Goal: Task Accomplishment & Management: Use online tool/utility

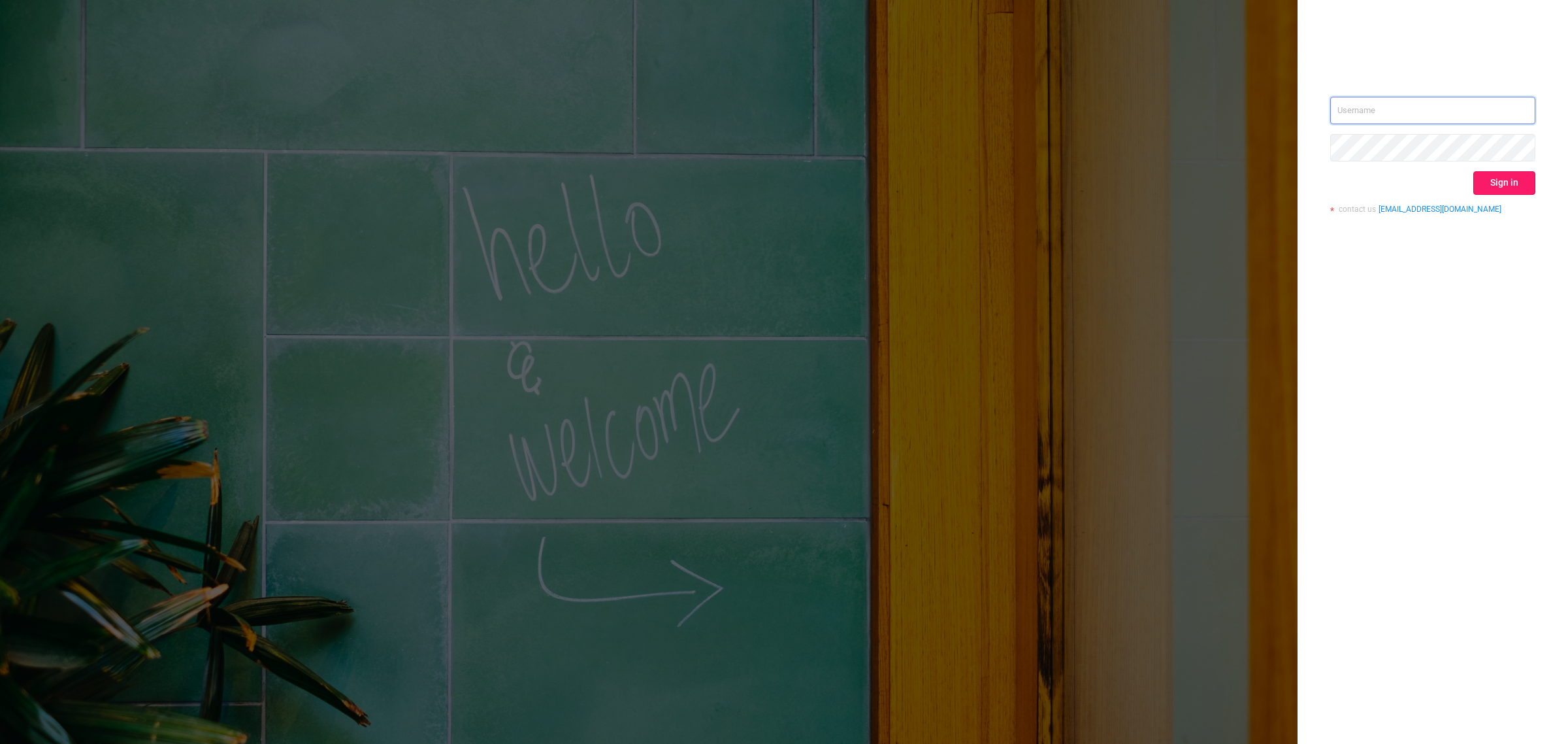
type input "[EMAIL_ADDRESS][DOMAIN_NAME]"
click at [1502, 185] on button "Sign in" at bounding box center [1505, 183] width 62 height 24
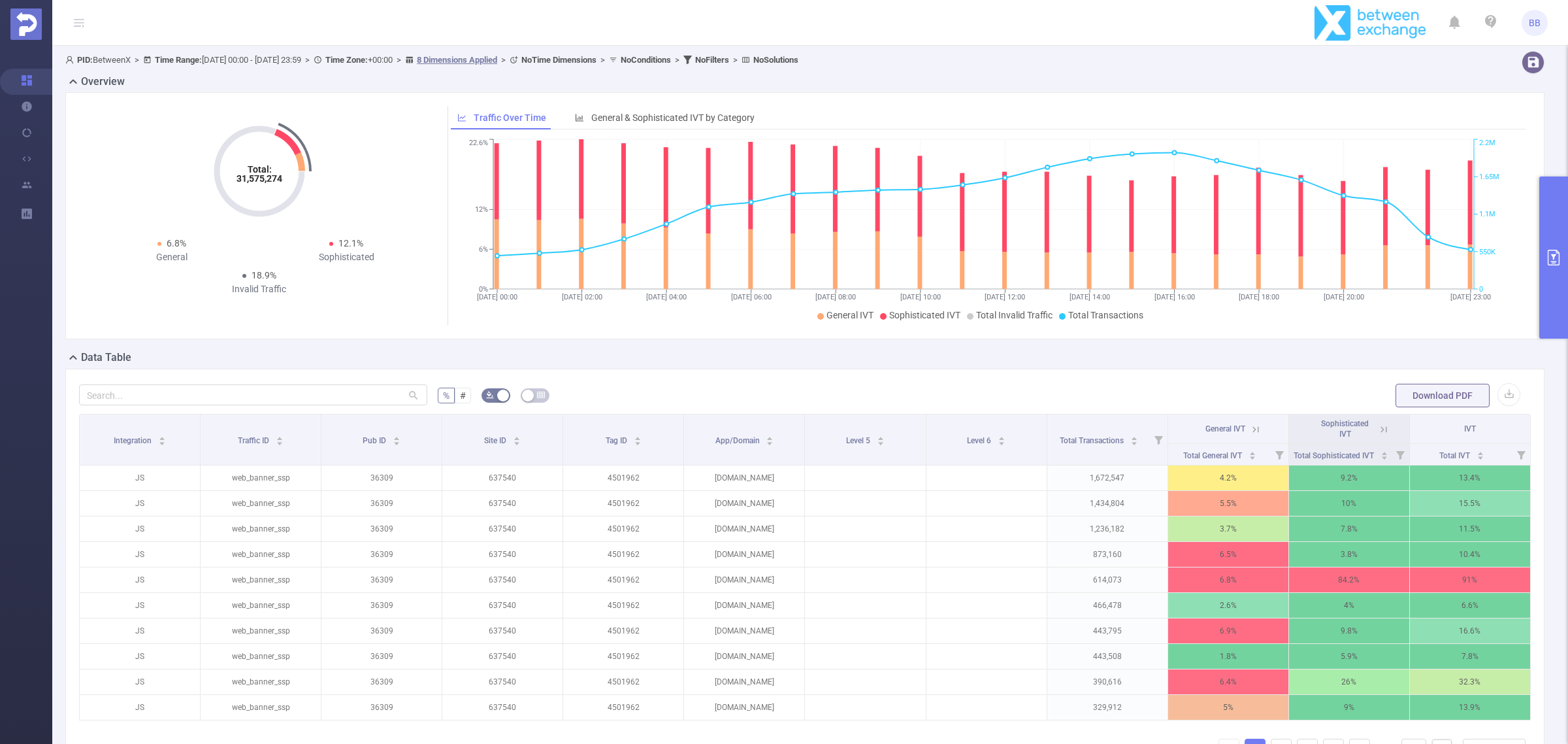
click at [1563, 292] on button "primary" at bounding box center [1554, 258] width 29 height 162
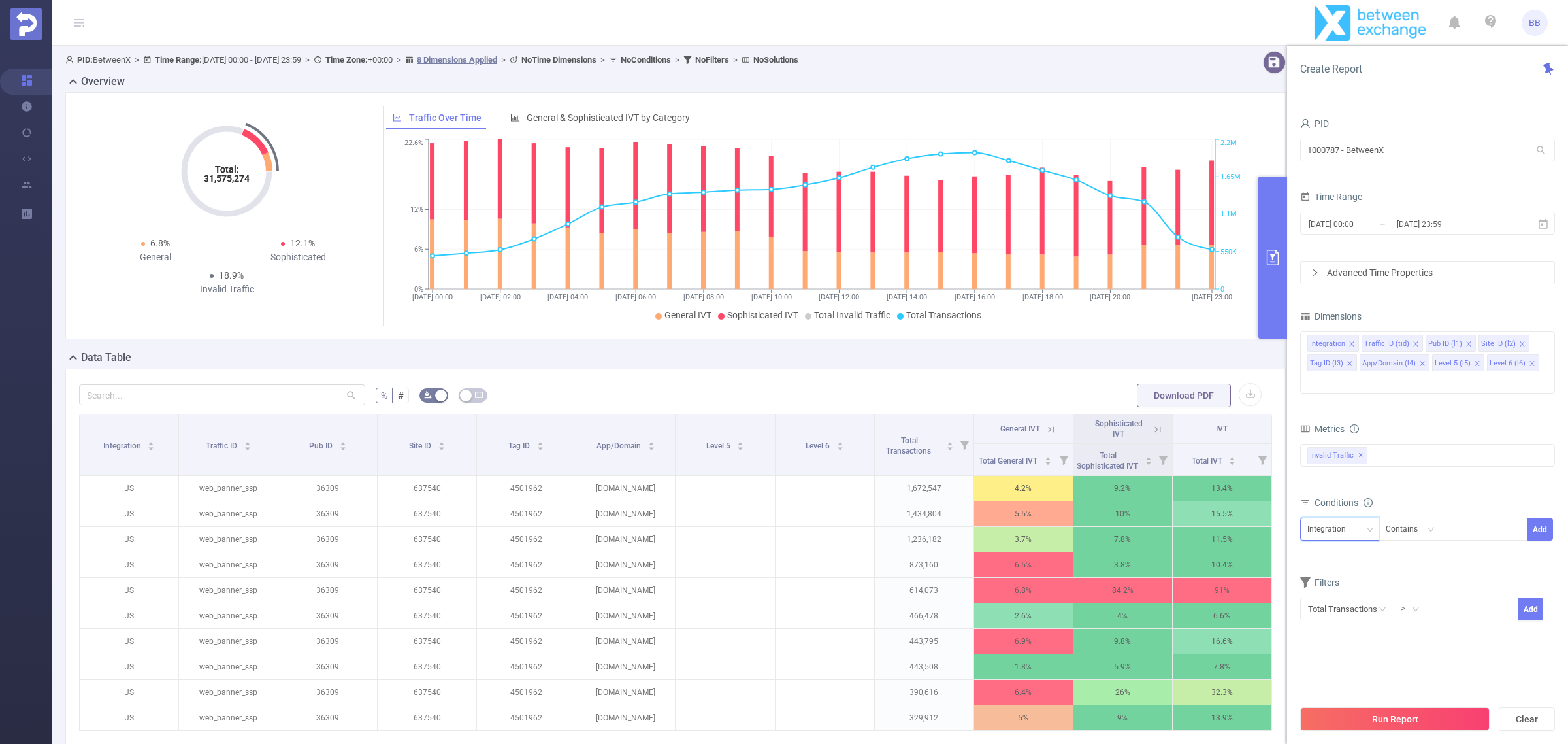
click at [1344, 518] on div "Integration" at bounding box center [1331, 529] width 48 height 22
click at [1343, 579] on li "Pub ID (l1)" at bounding box center [1341, 579] width 83 height 21
click at [1468, 518] on div at bounding box center [1483, 529] width 75 height 22
type input "44972"
click at [1546, 517] on button "Add" at bounding box center [1540, 529] width 25 height 23
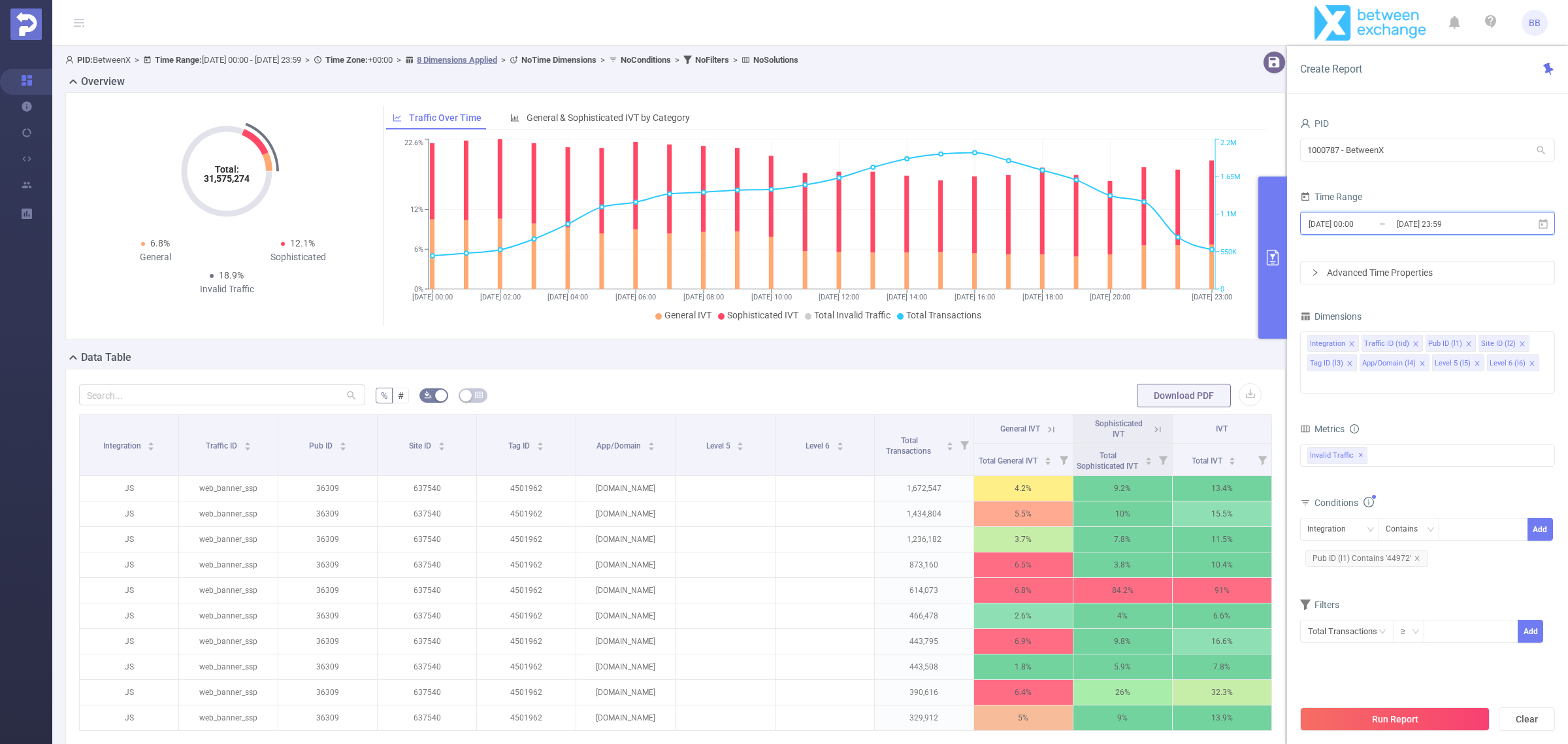
click at [1543, 219] on icon at bounding box center [1543, 224] width 12 height 12
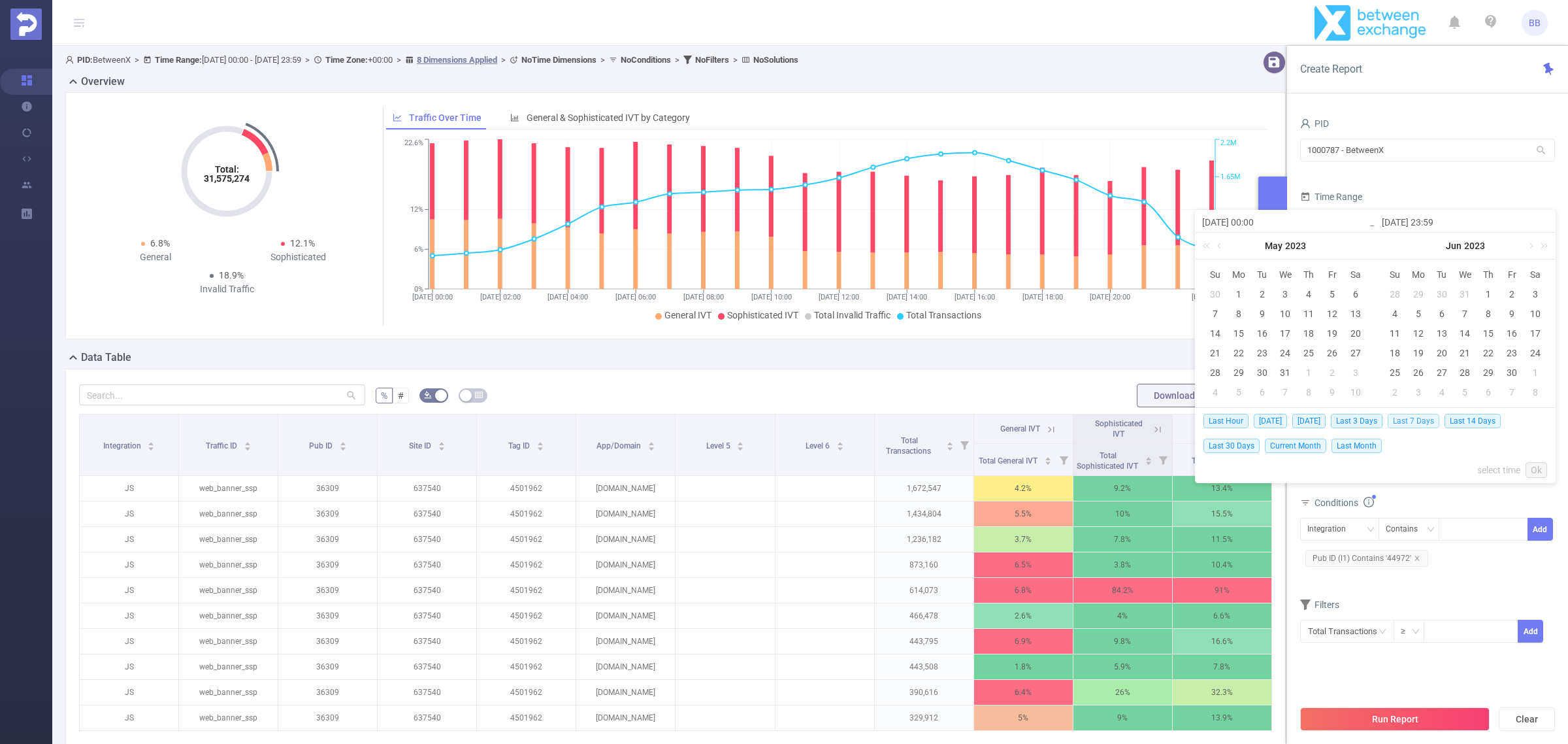
click at [1432, 413] on span "Last 7 Days" at bounding box center [1414, 421] width 52 height 14
type input "[DATE] 00:00"
type input "[DATE] 23:59"
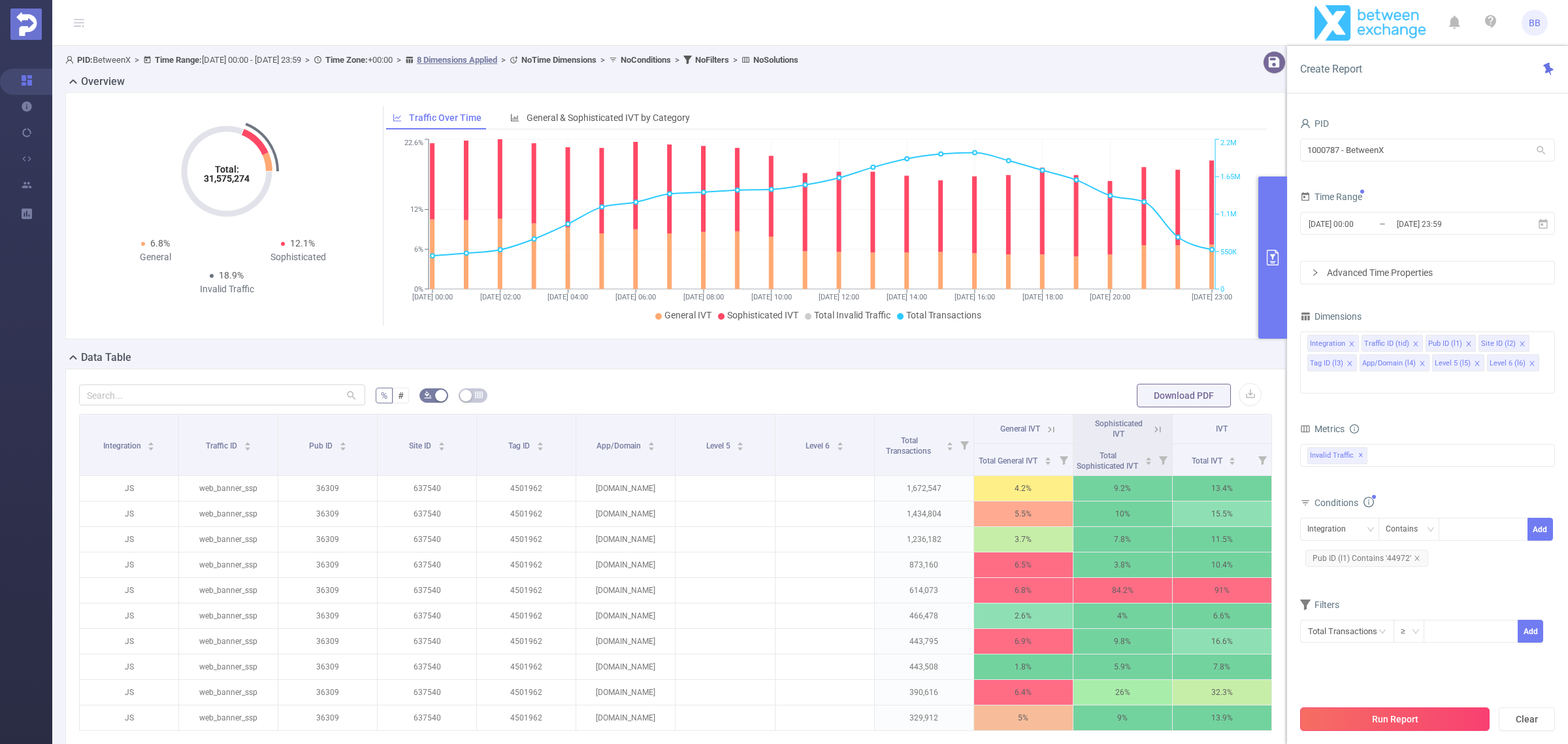
click at [1423, 724] on button "Run Report" at bounding box center [1394, 719] width 190 height 24
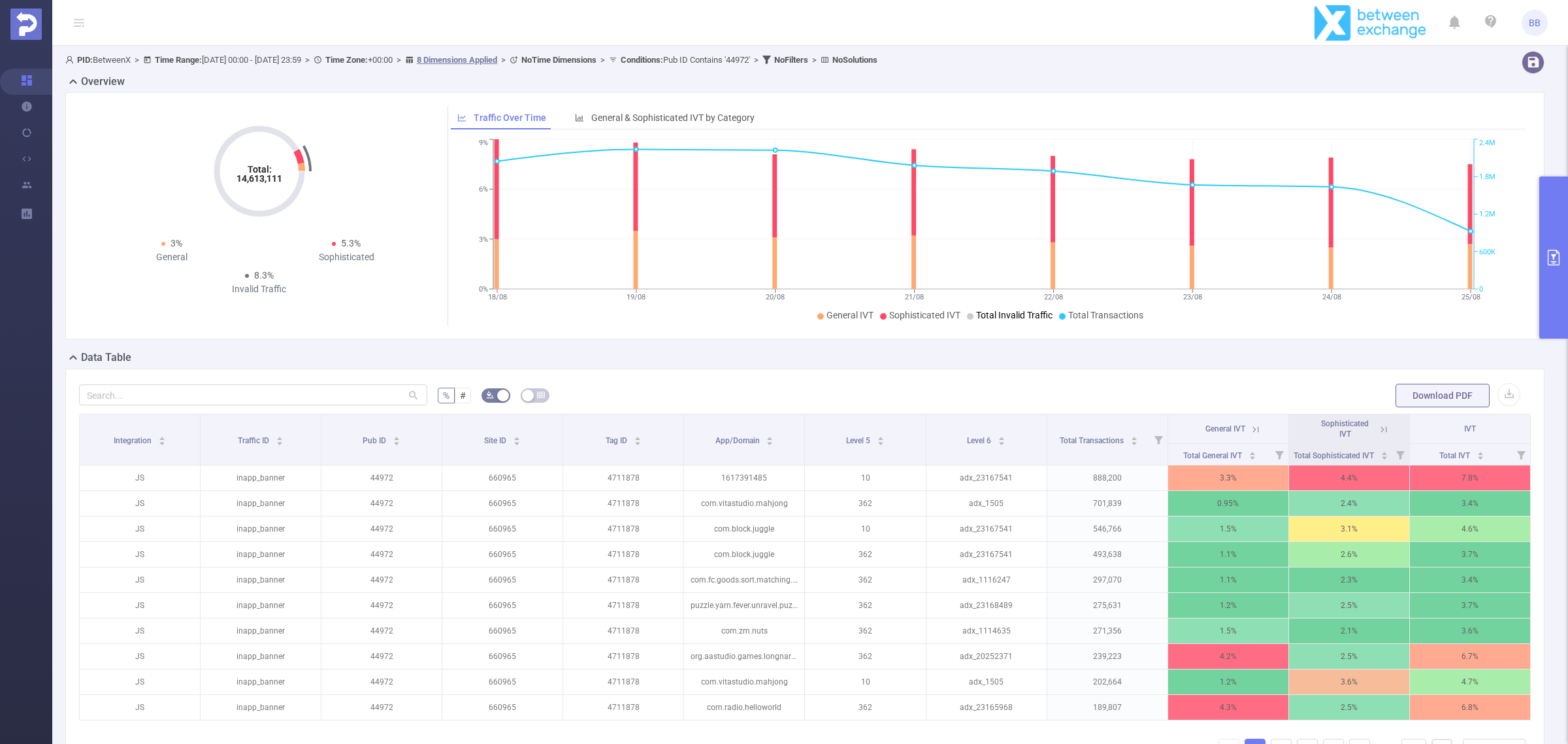
click at [1550, 253] on icon "primary" at bounding box center [1554, 258] width 16 height 16
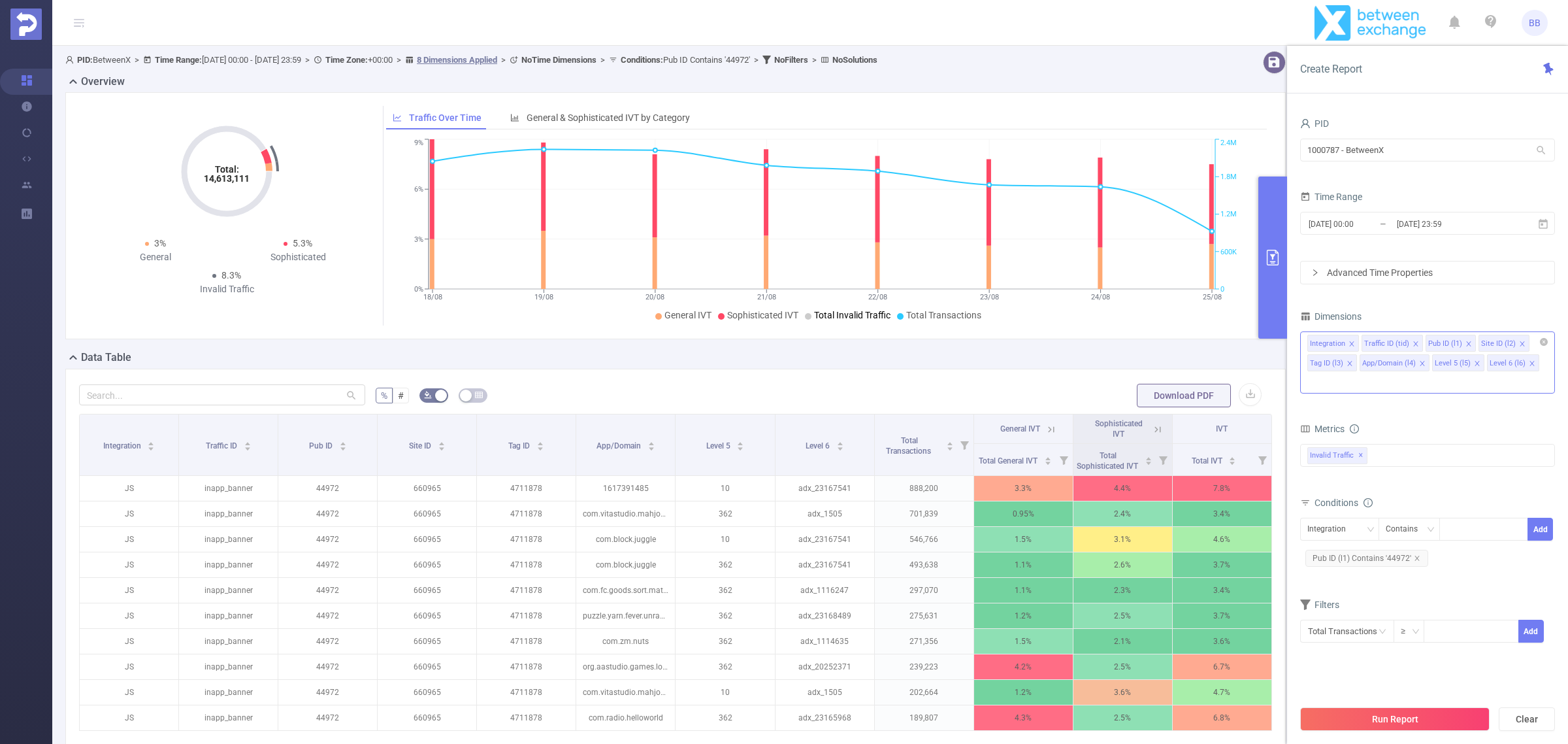
click at [1475, 363] on icon "icon: close" at bounding box center [1476, 363] width 6 height 6
click at [1422, 359] on span at bounding box center [1422, 364] width 6 height 14
click at [1427, 721] on button "Run Report" at bounding box center [1394, 719] width 190 height 24
